Goal: Obtain resource: Download file/media

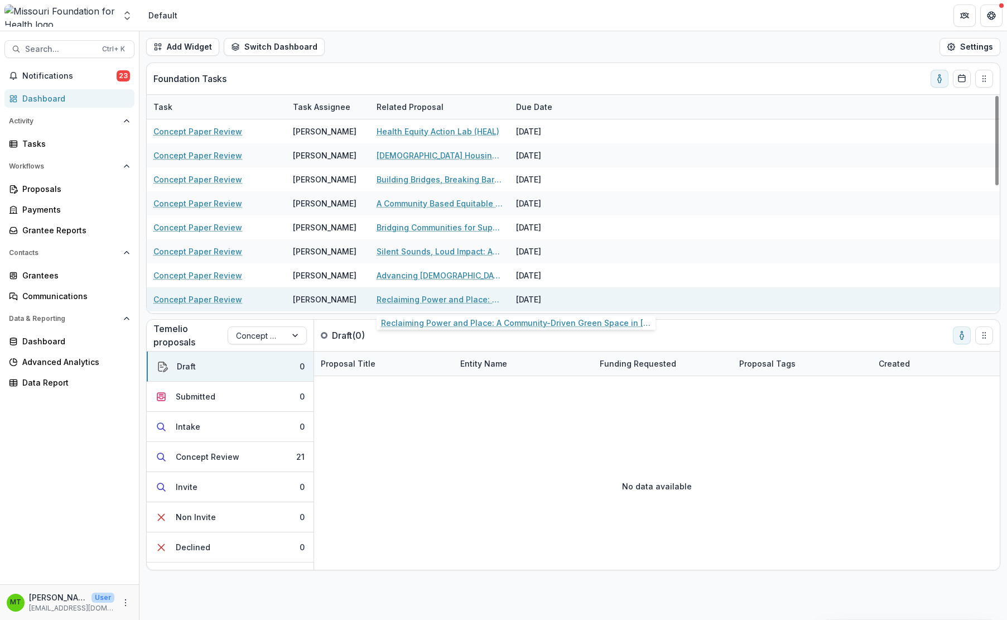
click at [399, 299] on link "Reclaiming Power and Place: A Community-Driven Green Space in [GEOGRAPHIC_DATA]…" at bounding box center [440, 300] width 126 height 12
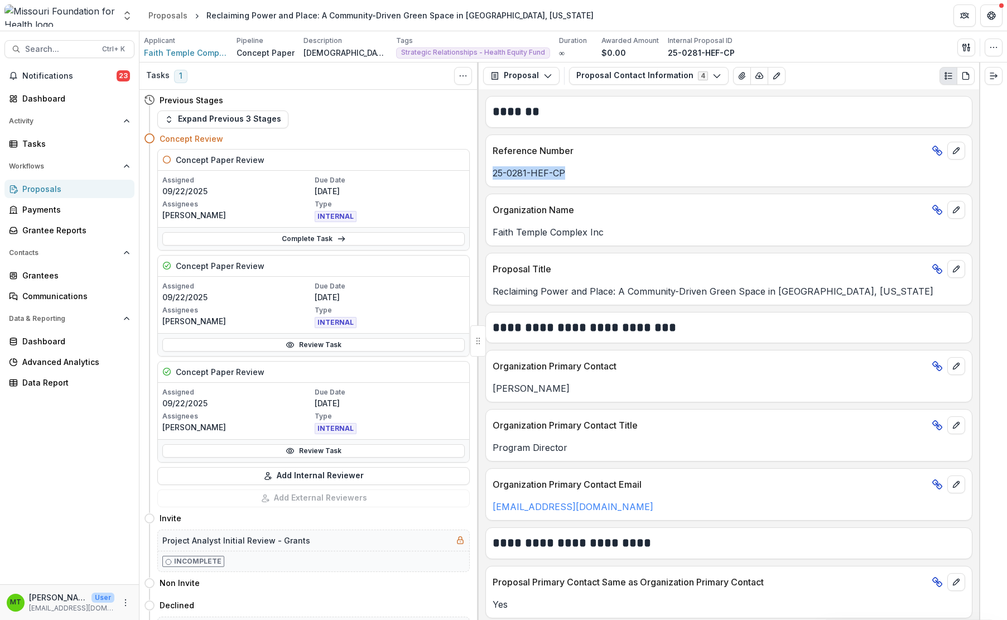
drag, startPoint x: 493, startPoint y: 174, endPoint x: 575, endPoint y: 175, distance: 81.5
click at [575, 175] on p "25-0281-HEF-CP" at bounding box center [729, 172] width 473 height 13
copy p "25-0281-HEF-CP"
drag, startPoint x: 496, startPoint y: 232, endPoint x: 585, endPoint y: 232, distance: 89.3
click at [585, 232] on p "Faith Temple Complex Inc" at bounding box center [729, 231] width 473 height 13
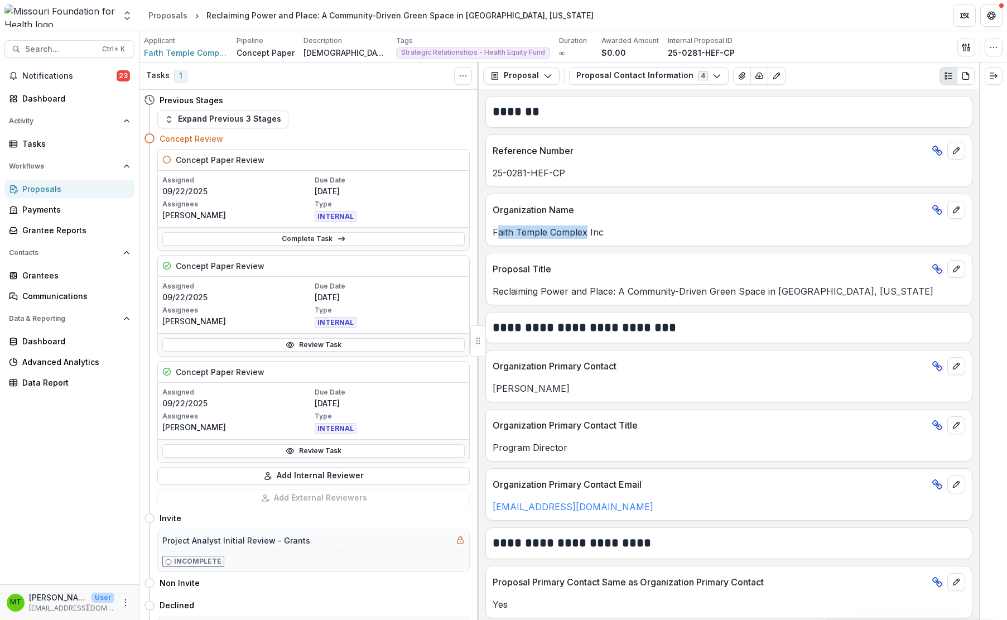
click at [536, 232] on p "Faith Temple Complex Inc" at bounding box center [729, 231] width 473 height 13
drag, startPoint x: 493, startPoint y: 234, endPoint x: 603, endPoint y: 234, distance: 110.0
click at [603, 234] on p "Faith Temple Complex Inc" at bounding box center [729, 231] width 473 height 13
copy p "Faith Temple Complex Inc"
drag, startPoint x: 149, startPoint y: 267, endPoint x: 164, endPoint y: 258, distance: 16.8
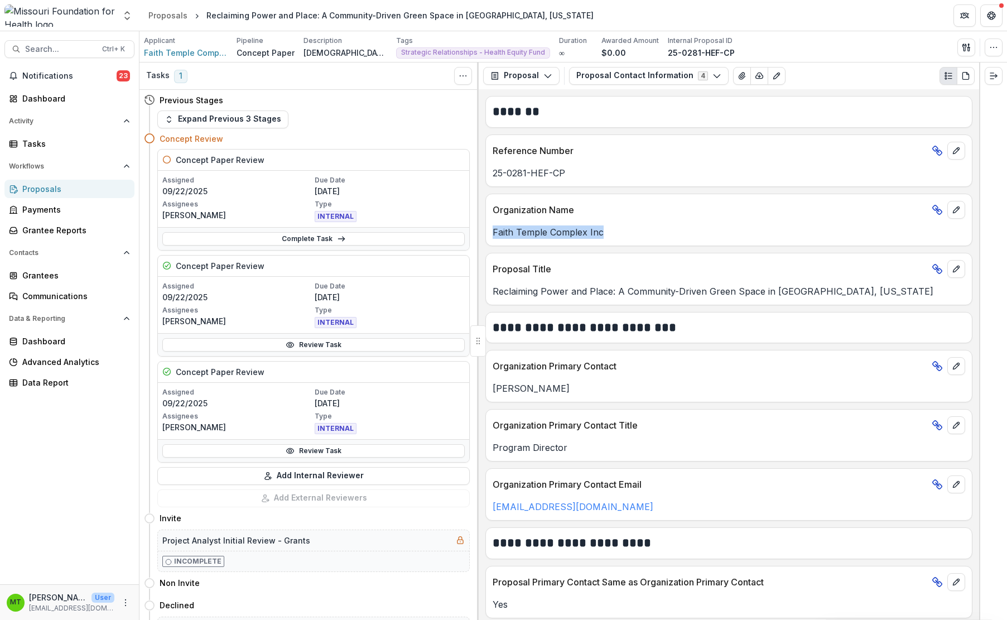
click at [149, 267] on div "Concept Review Concept Paper Review Assigned [DATE] Due Date [DATE] Assignees […" at bounding box center [307, 317] width 326 height 379
click at [603, 71] on button "Proposal Contact Information 4" at bounding box center [649, 76] width 160 height 18
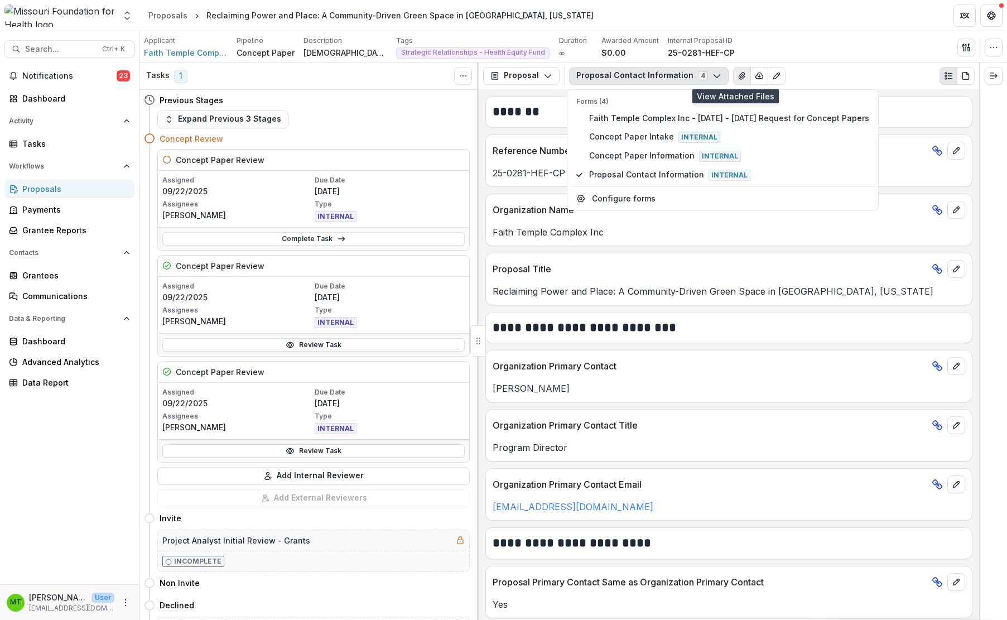
click at [739, 75] on icon "View Attached Files" at bounding box center [742, 76] width 6 height 7
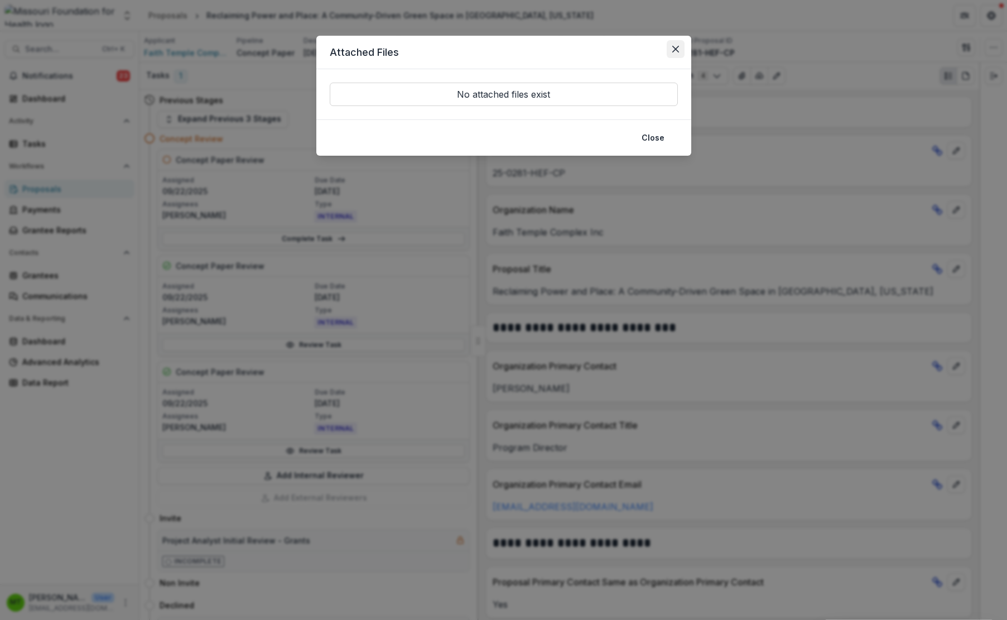
click at [673, 45] on button "Close" at bounding box center [676, 49] width 18 height 18
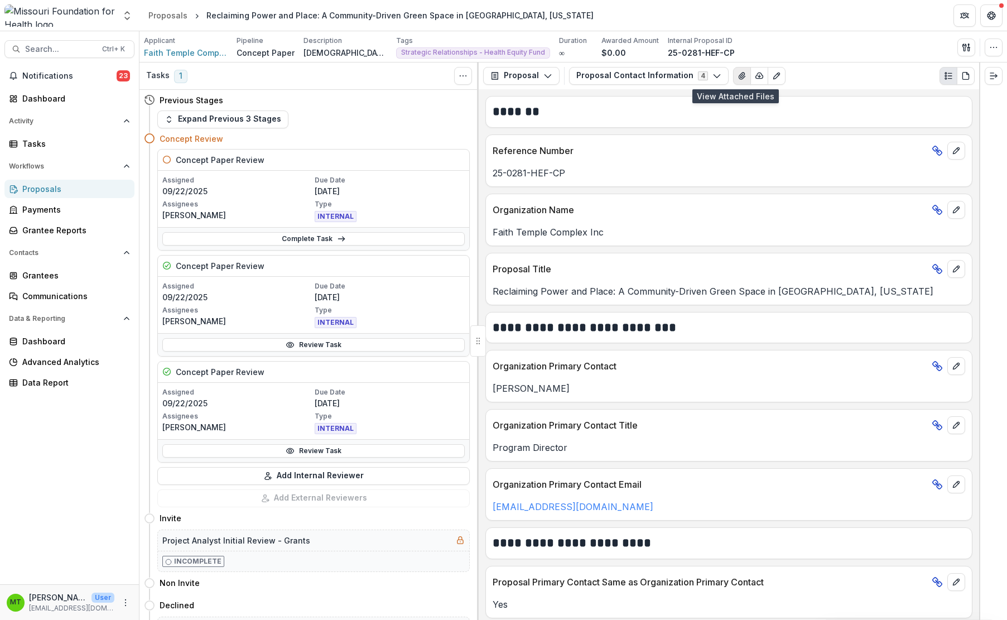
click at [738, 71] on icon "View Attached Files" at bounding box center [742, 75] width 9 height 9
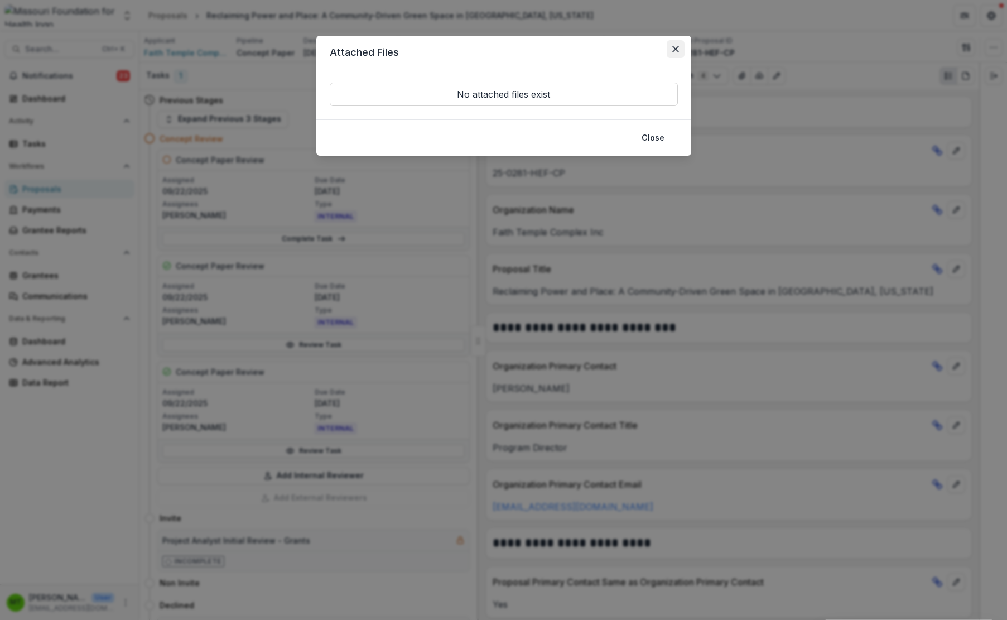
click at [679, 46] on icon "Close" at bounding box center [675, 49] width 7 height 7
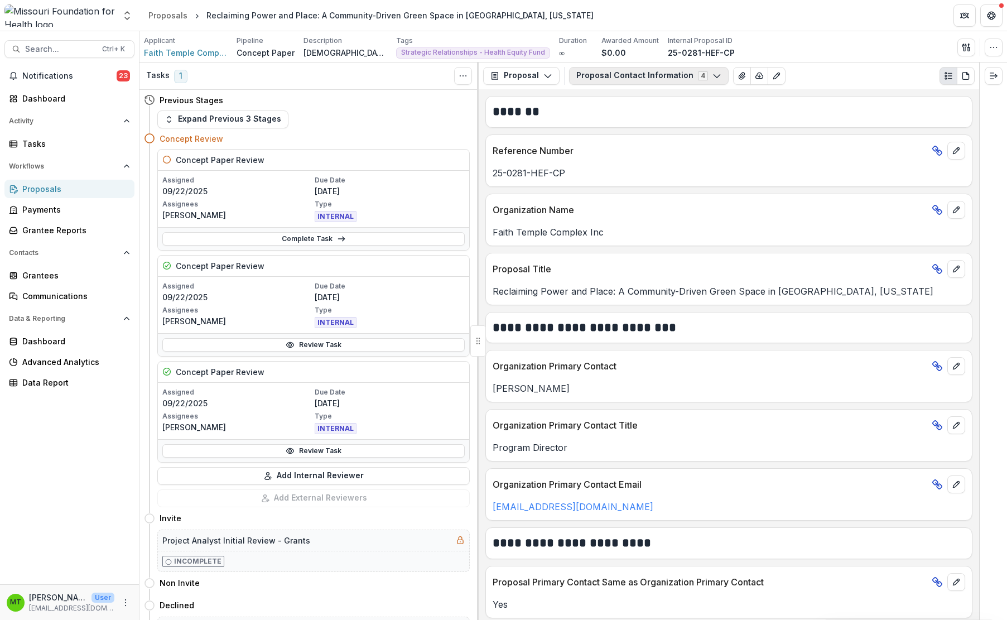
click at [617, 74] on button "Proposal Contact Information 4" at bounding box center [649, 76] width 160 height 18
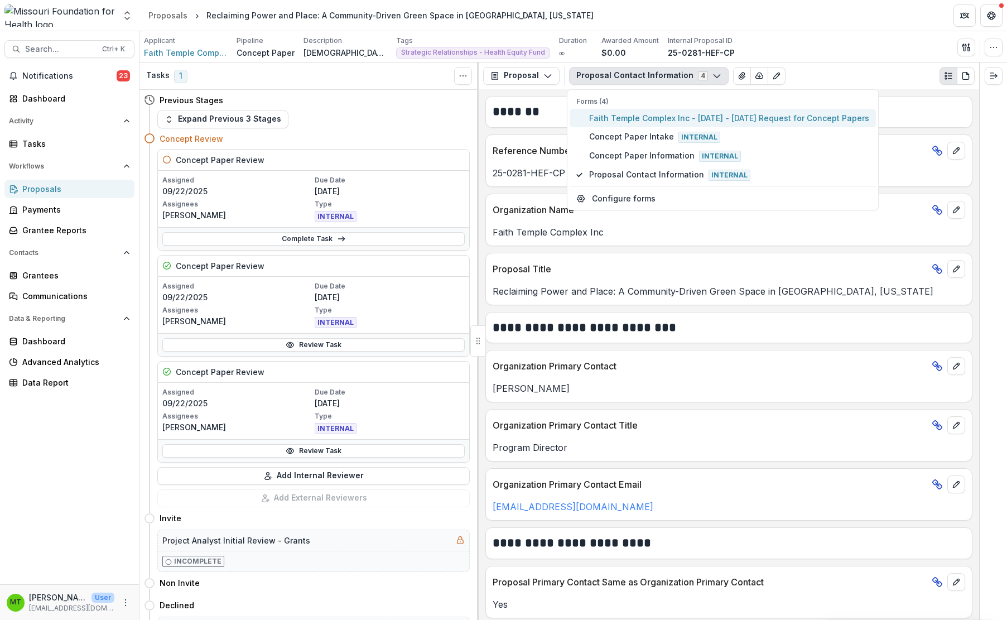
click at [607, 119] on span "Faith Temple Complex Inc - [DATE] - [DATE] Request for Concept Papers" at bounding box center [729, 118] width 280 height 12
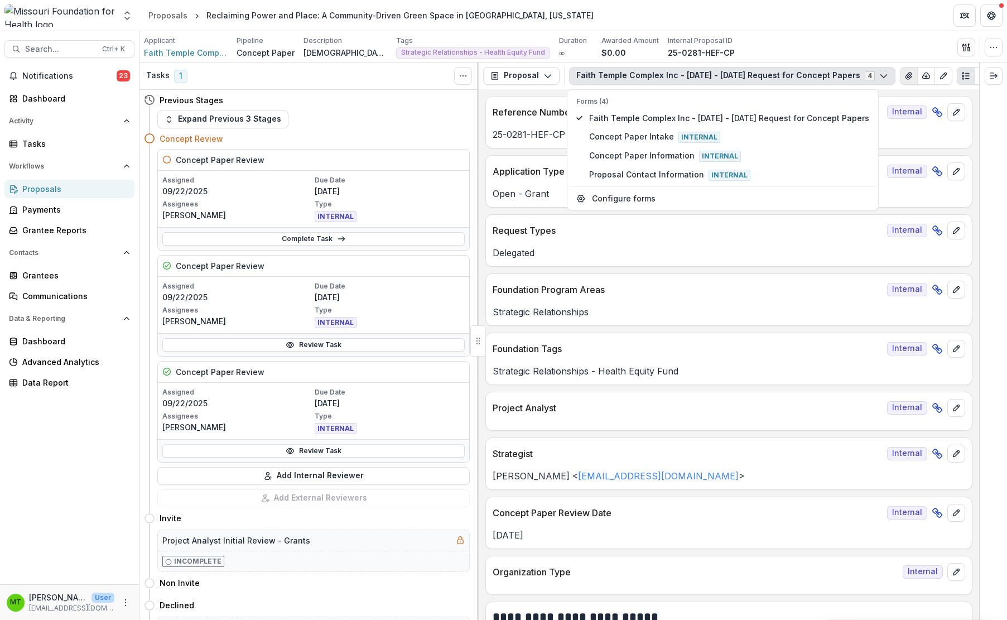
click at [905, 73] on icon "View Attached Files" at bounding box center [909, 75] width 9 height 9
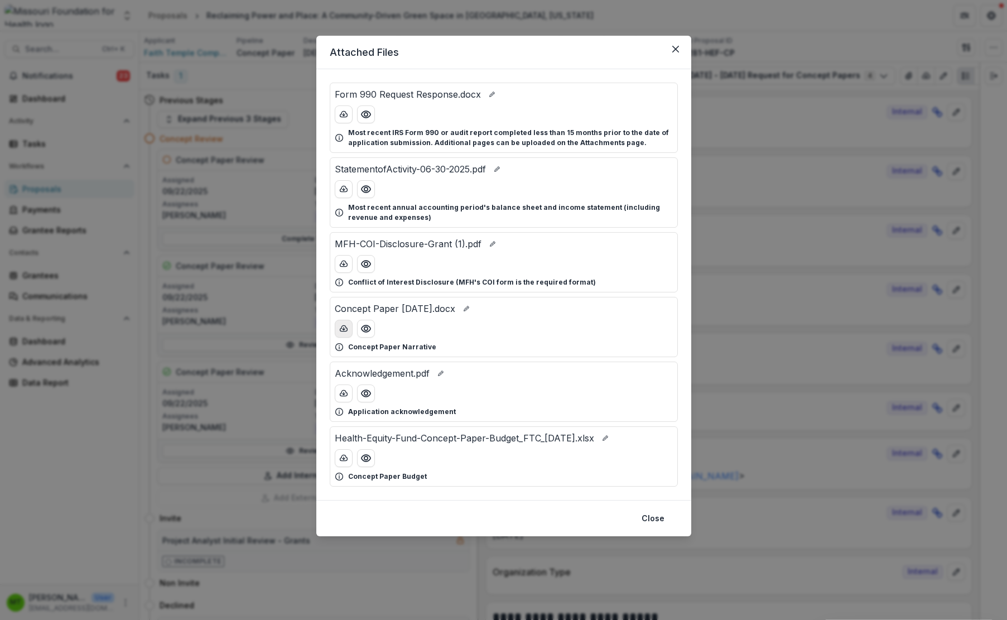
click at [344, 333] on icon "download-button" at bounding box center [343, 328] width 9 height 9
click at [342, 462] on icon "download-button" at bounding box center [343, 458] width 9 height 9
click at [674, 49] on icon "Close" at bounding box center [676, 49] width 7 height 7
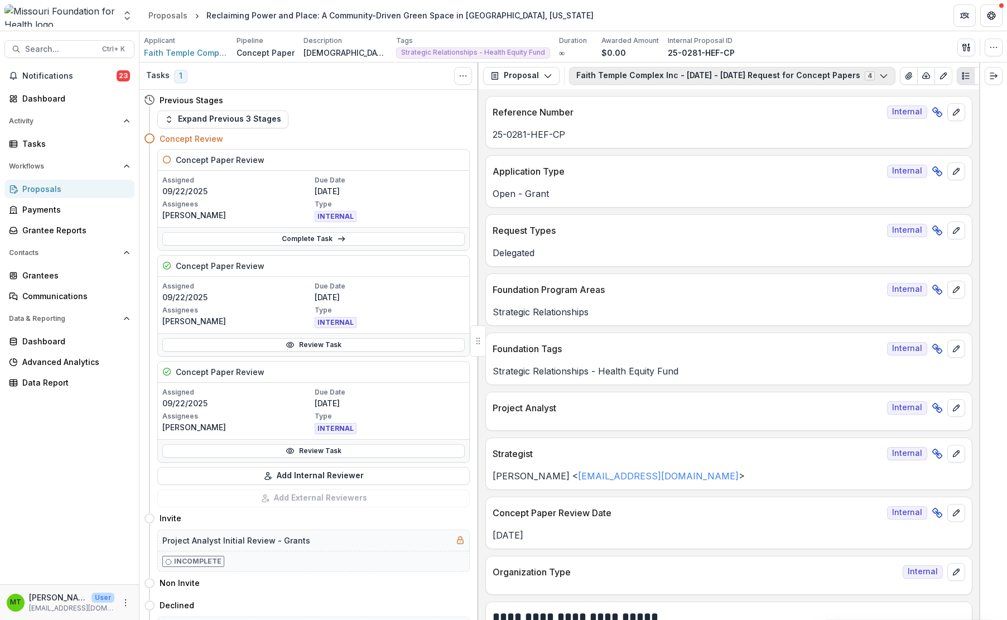
click at [828, 77] on button "Faith Temple Complex Inc - [DATE] - [DATE] Request for Concept Papers 4" at bounding box center [732, 76] width 327 height 18
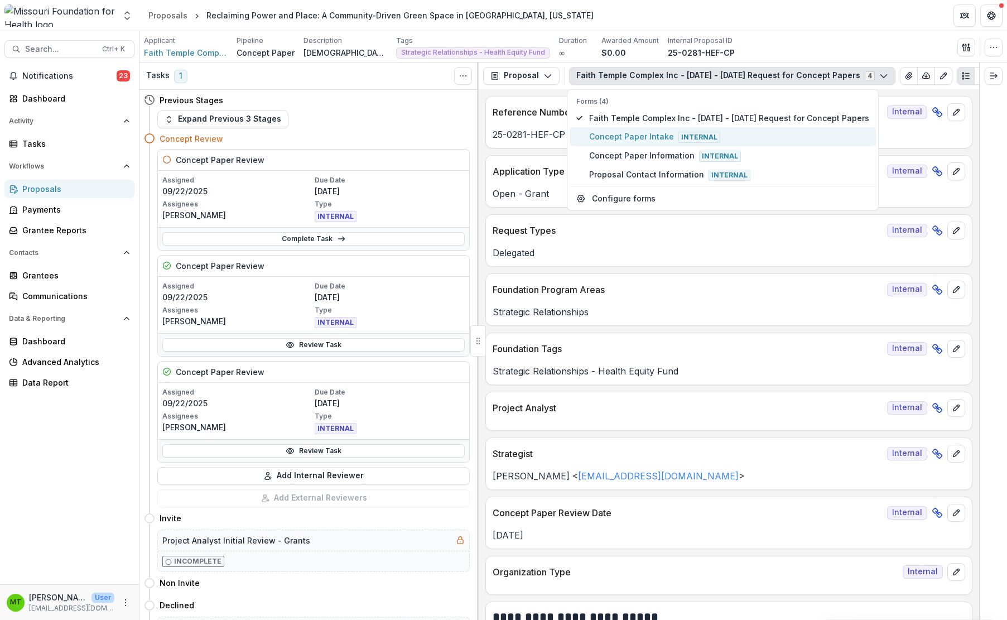
click at [667, 137] on span "Concept Paper Intake Internal" at bounding box center [729, 137] width 280 height 12
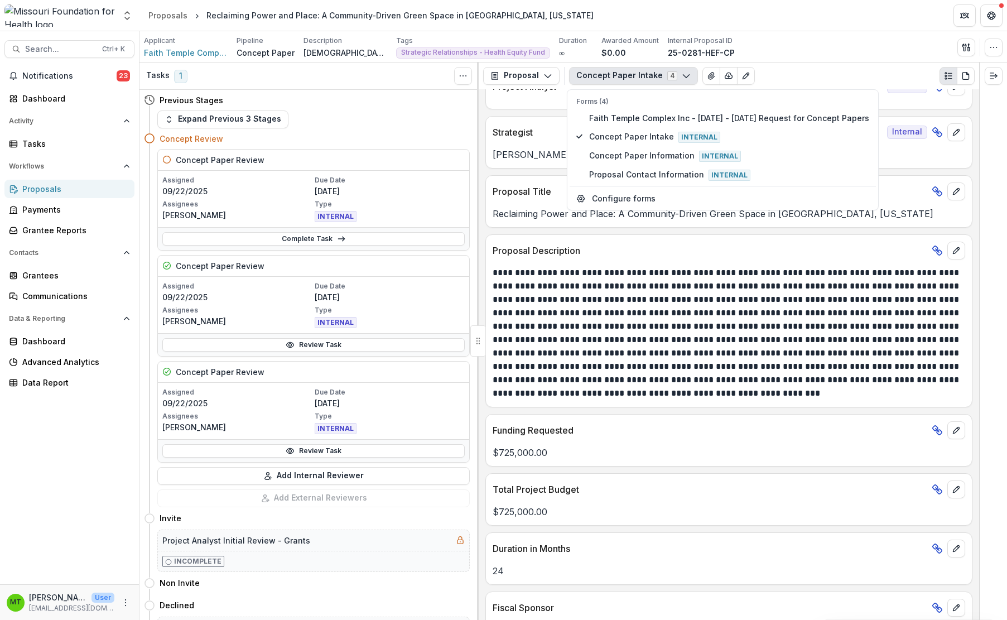
scroll to position [279, 0]
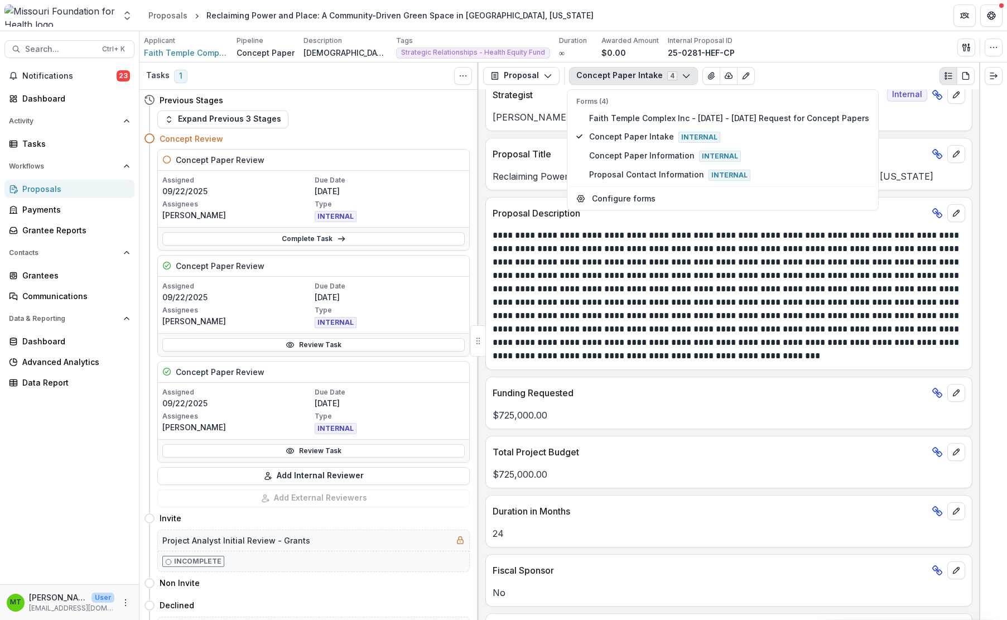
click at [572, 279] on p "**********" at bounding box center [727, 296] width 469 height 134
